Goal: Check status: Check status

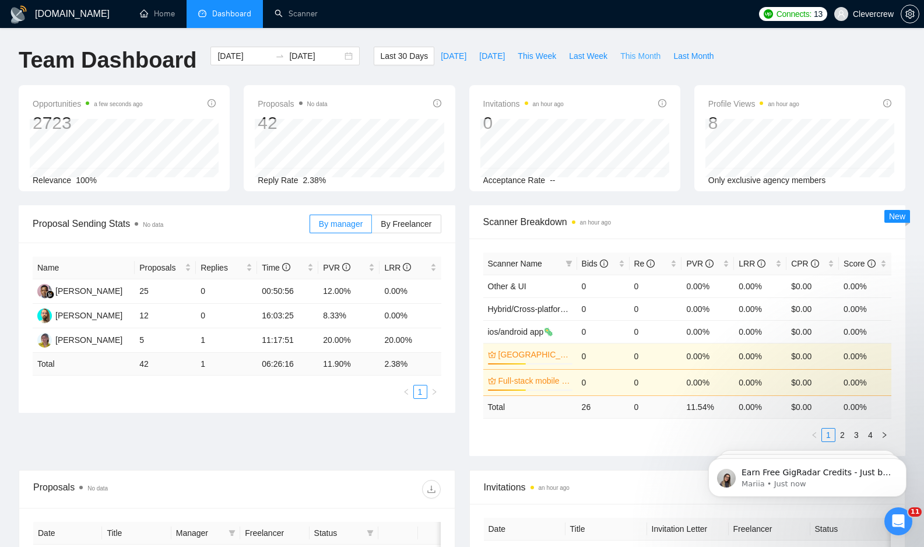
click at [642, 59] on span "This Month" at bounding box center [640, 56] width 40 height 13
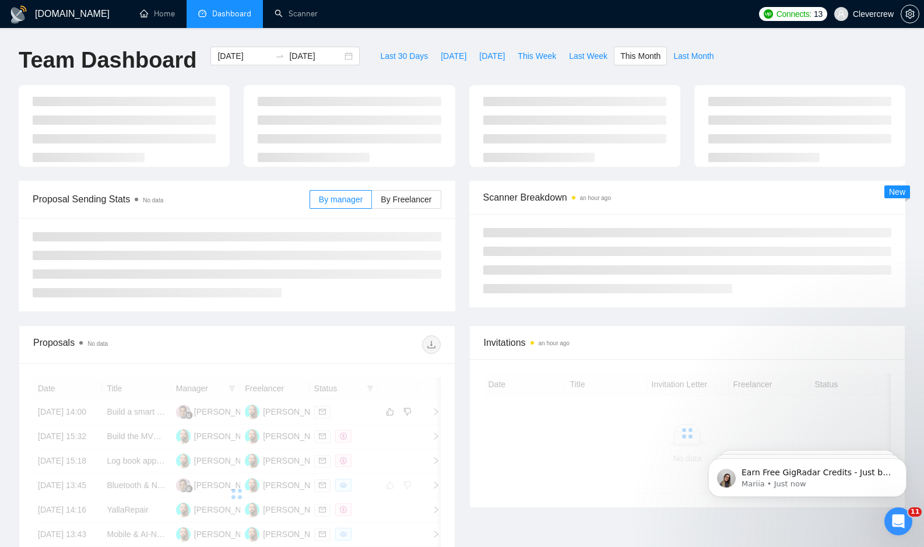
type input "[DATE]"
